Goal: Information Seeking & Learning: Check status

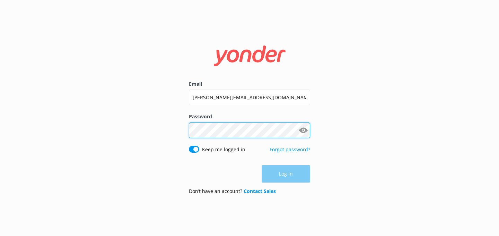
click at [286, 174] on button "Log in" at bounding box center [286, 173] width 48 height 17
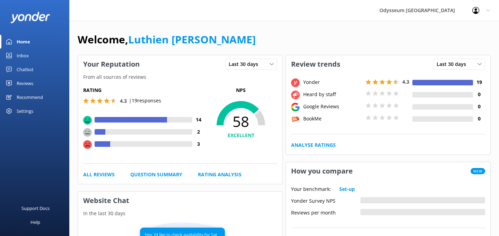
click at [24, 83] on div "Reviews" at bounding box center [25, 83] width 17 height 14
